Goal: Book appointment/travel/reservation

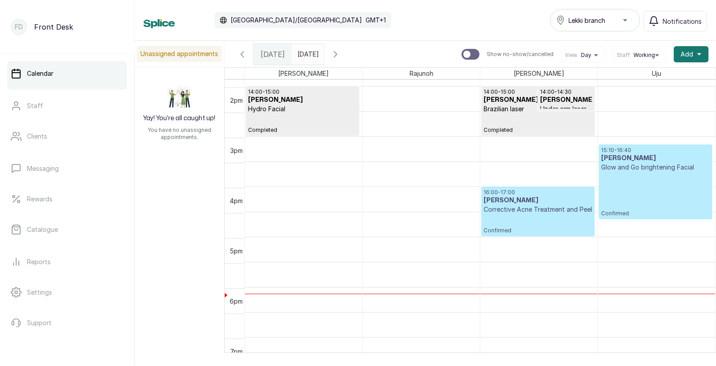
scroll to position [697, 0]
click at [670, 187] on div "15:10 - 16:40 [PERSON_NAME] Glow and Go brightening Facial Confirmed" at bounding box center [655, 182] width 109 height 70
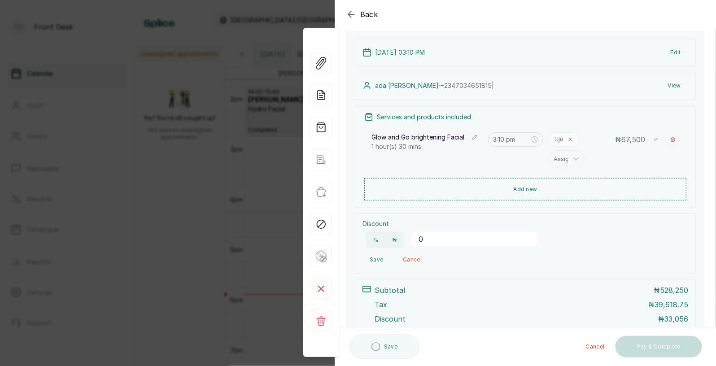
scroll to position [99, 0]
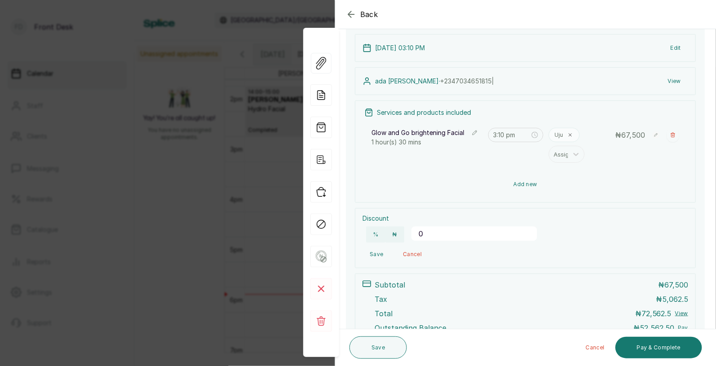
click at [529, 186] on button "Add new" at bounding box center [525, 185] width 322 height 22
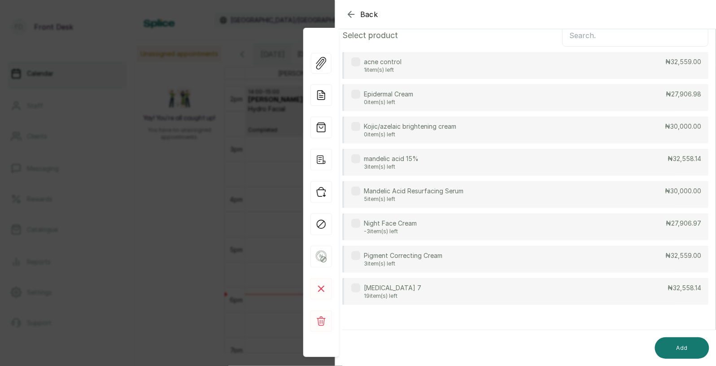
scroll to position [0, 0]
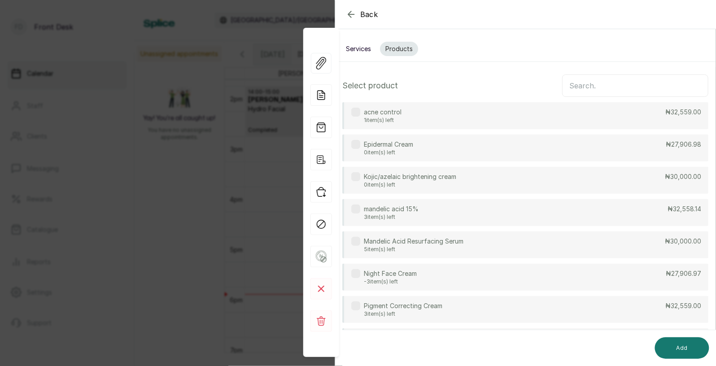
click at [591, 85] on input "text" at bounding box center [635, 85] width 146 height 22
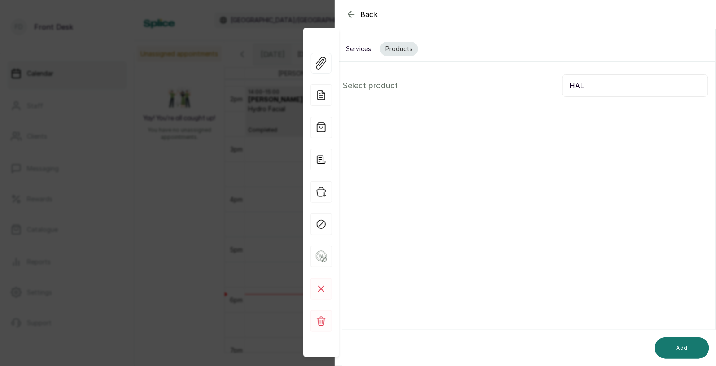
type input "HALF"
click at [362, 42] on button "Services" at bounding box center [359, 49] width 36 height 14
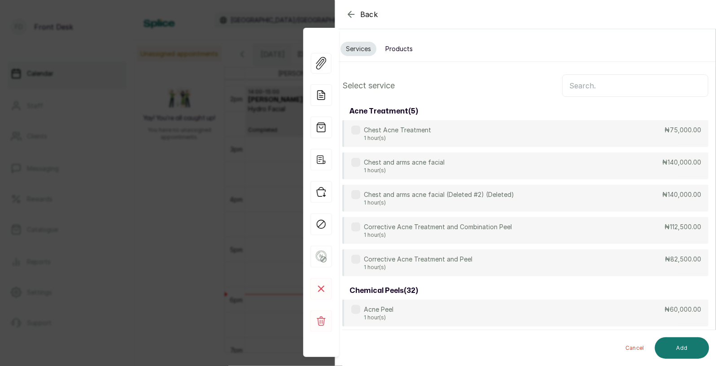
click at [598, 88] on input "text" at bounding box center [635, 85] width 146 height 22
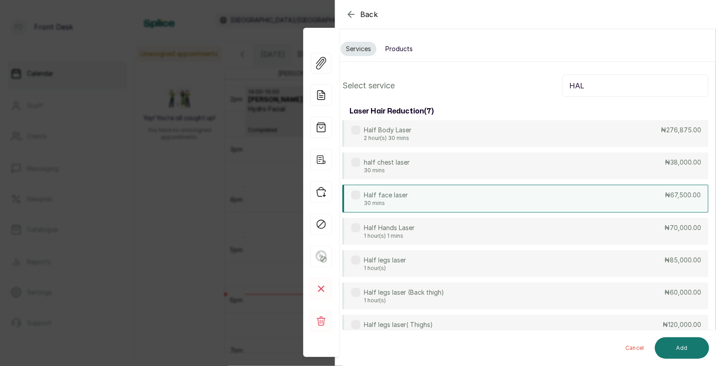
type input "HAL"
click at [429, 200] on div "Half face laser 30 mins ₦67,500.00" at bounding box center [525, 199] width 366 height 28
click at [690, 345] on button "Add" at bounding box center [682, 348] width 54 height 22
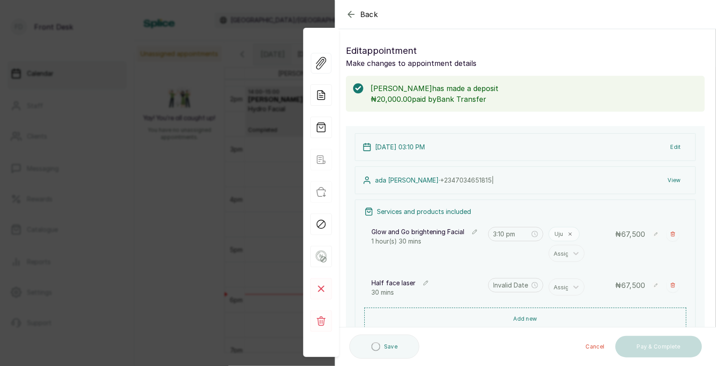
type input "4:40 pm"
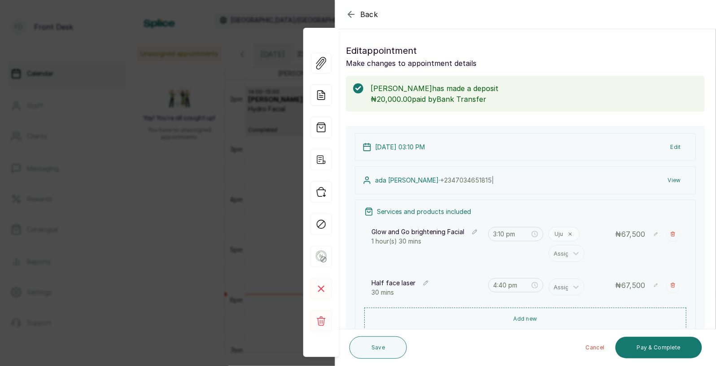
scroll to position [69, 0]
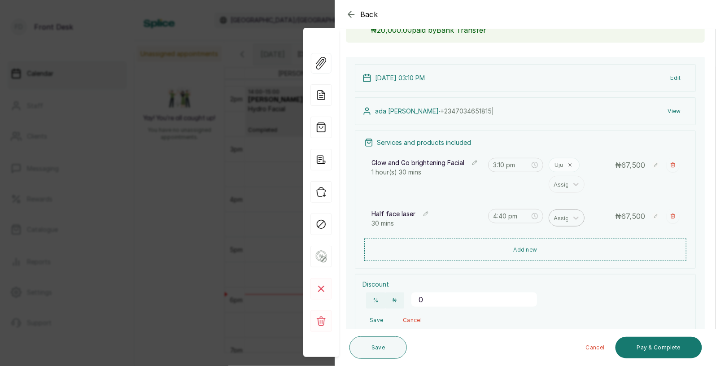
click at [567, 219] on div at bounding box center [563, 218] width 19 height 12
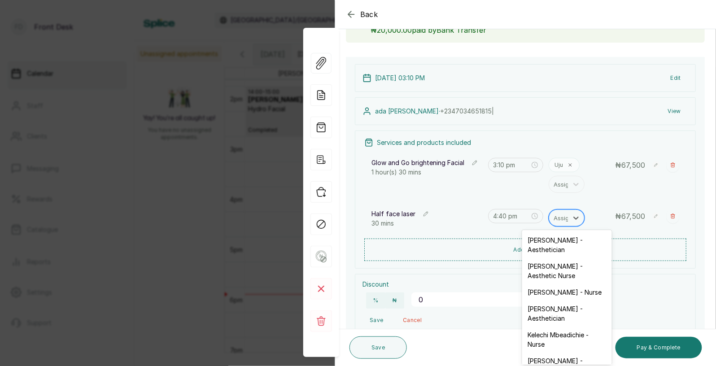
click at [561, 219] on div at bounding box center [563, 218] width 19 height 12
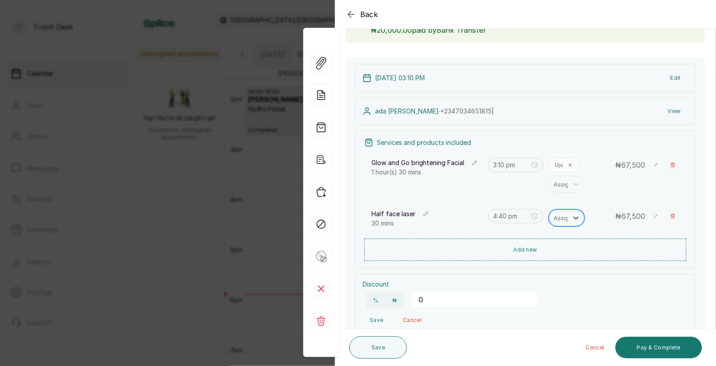
click at [561, 219] on div at bounding box center [563, 218] width 19 height 12
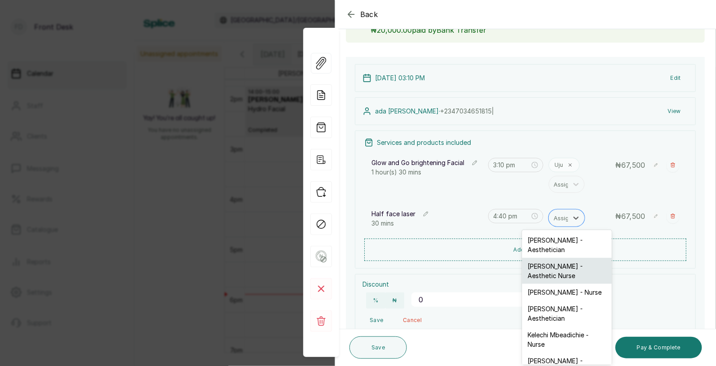
click at [549, 265] on div "[PERSON_NAME] - Aesthetic Nurse" at bounding box center [567, 271] width 90 height 26
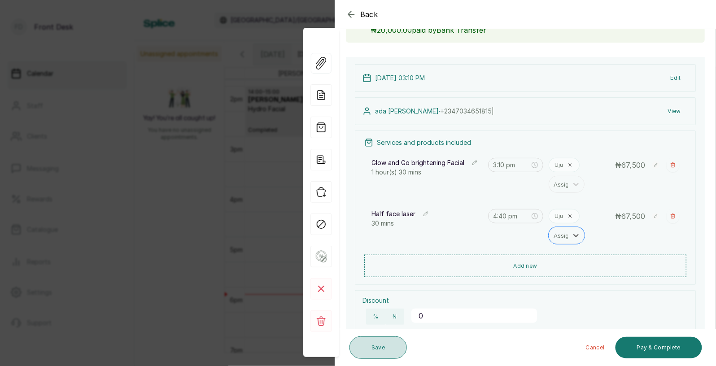
click at [380, 349] on button "Save" at bounding box center [378, 348] width 57 height 22
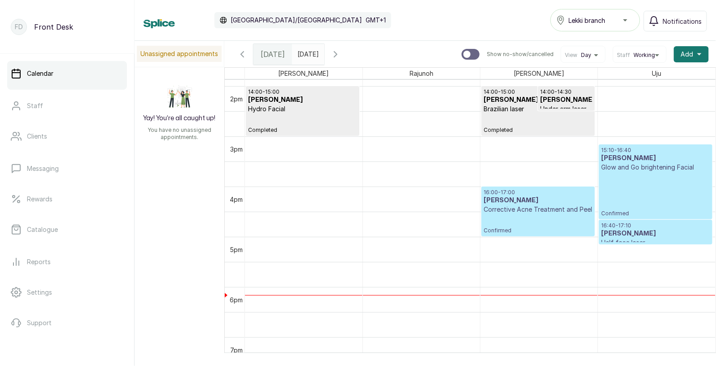
click at [608, 173] on div "15:10 - 16:40 [PERSON_NAME] Glow and Go brightening Facial Confirmed" at bounding box center [655, 182] width 109 height 70
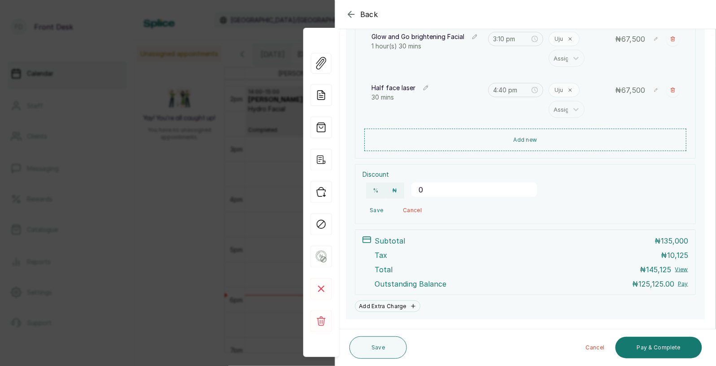
scroll to position [201, 0]
